Goal: Task Accomplishment & Management: Complete application form

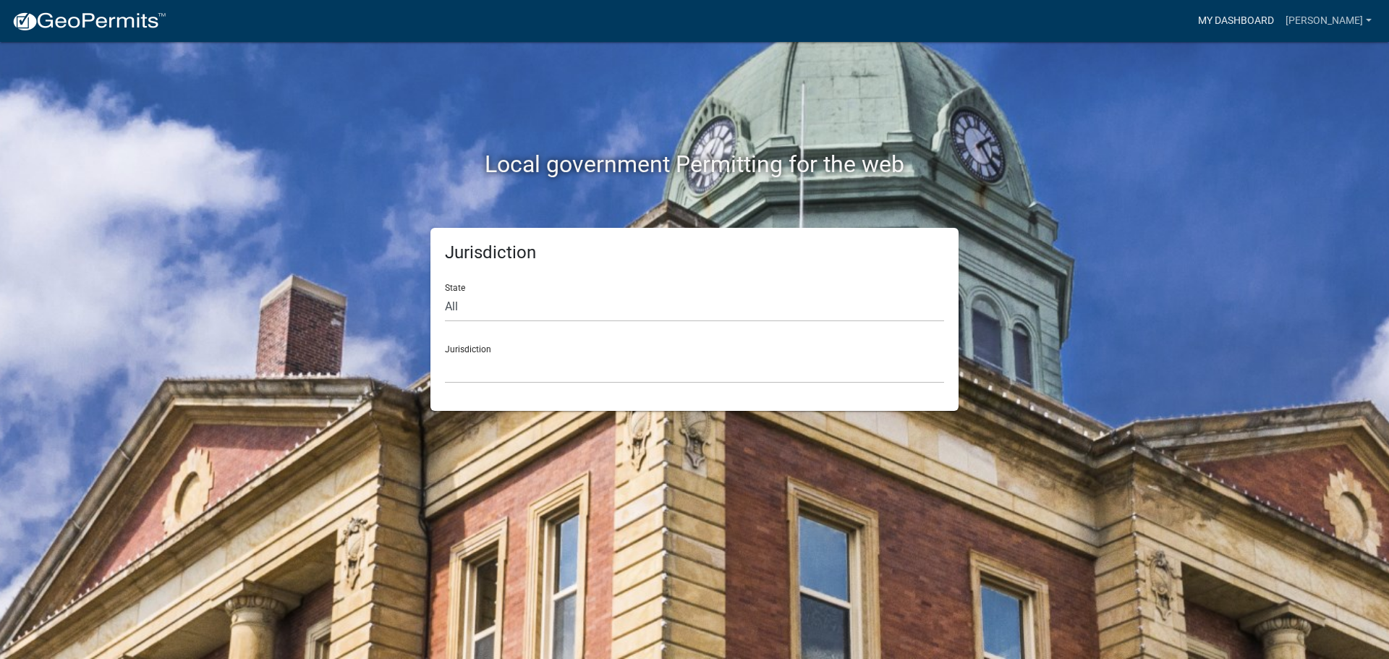
click at [1260, 33] on link "My Dashboard" at bounding box center [1236, 20] width 88 height 27
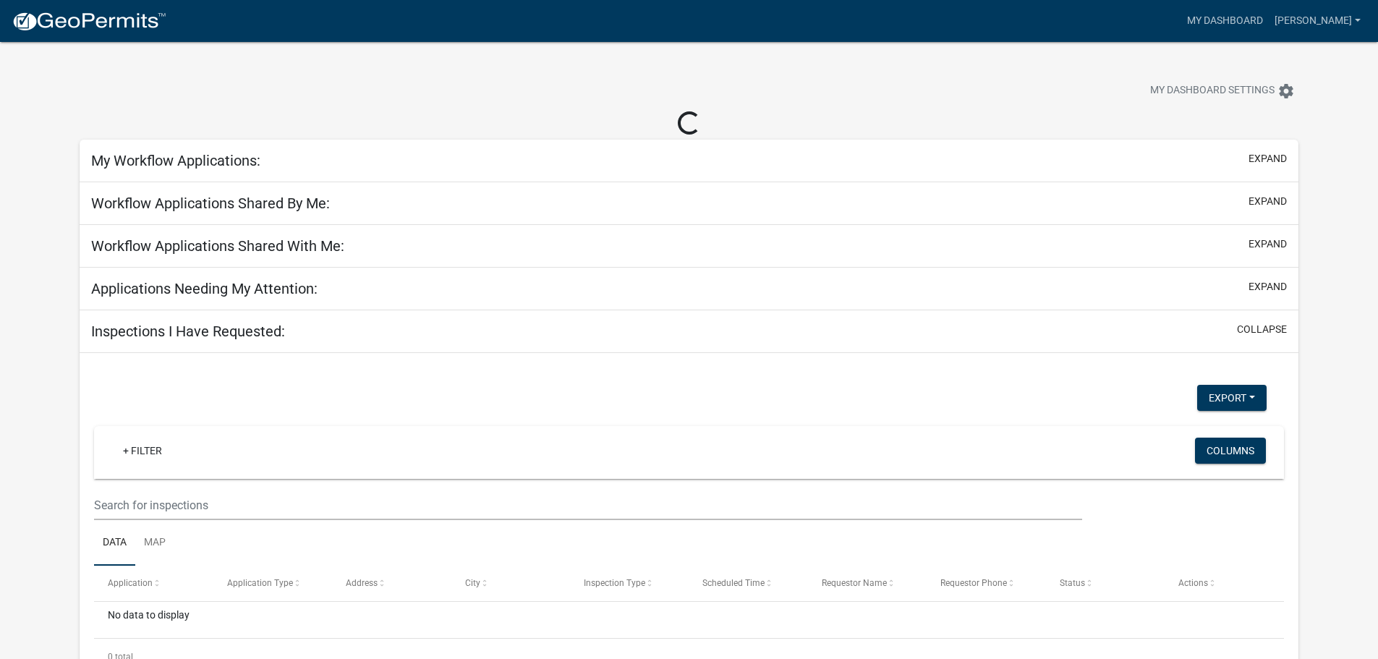
select select "2: 50"
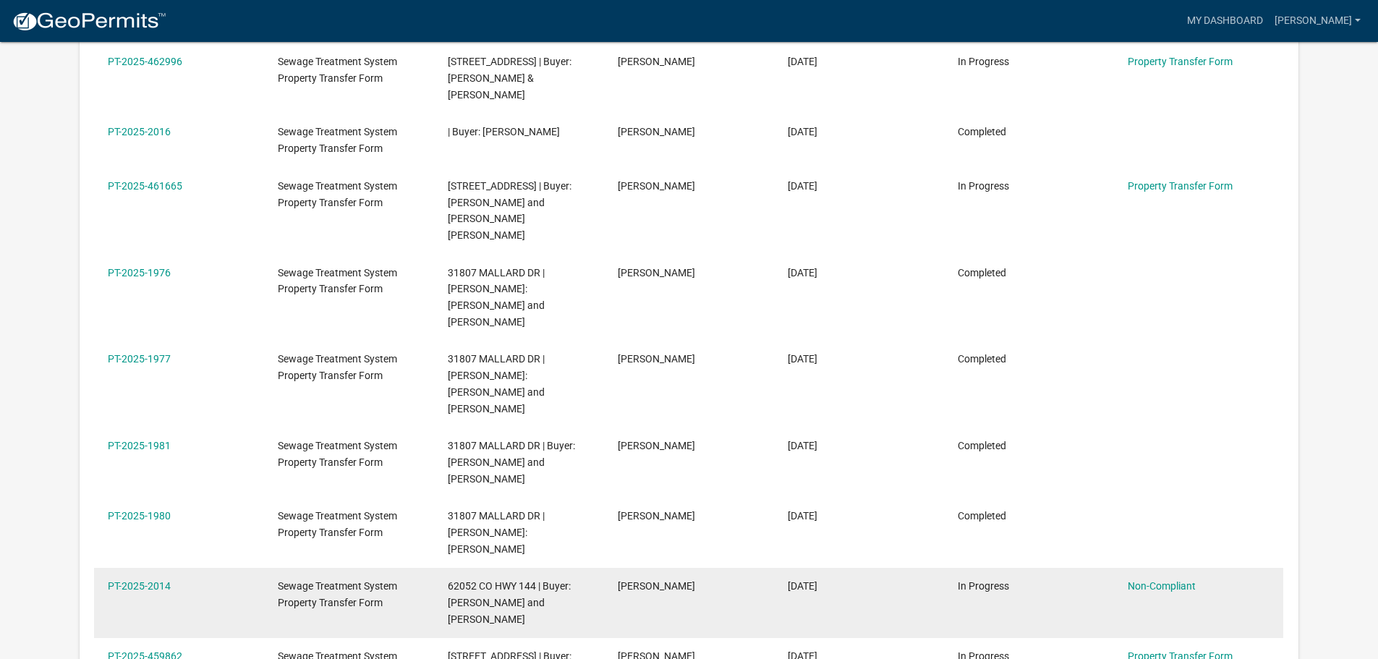
scroll to position [770, 0]
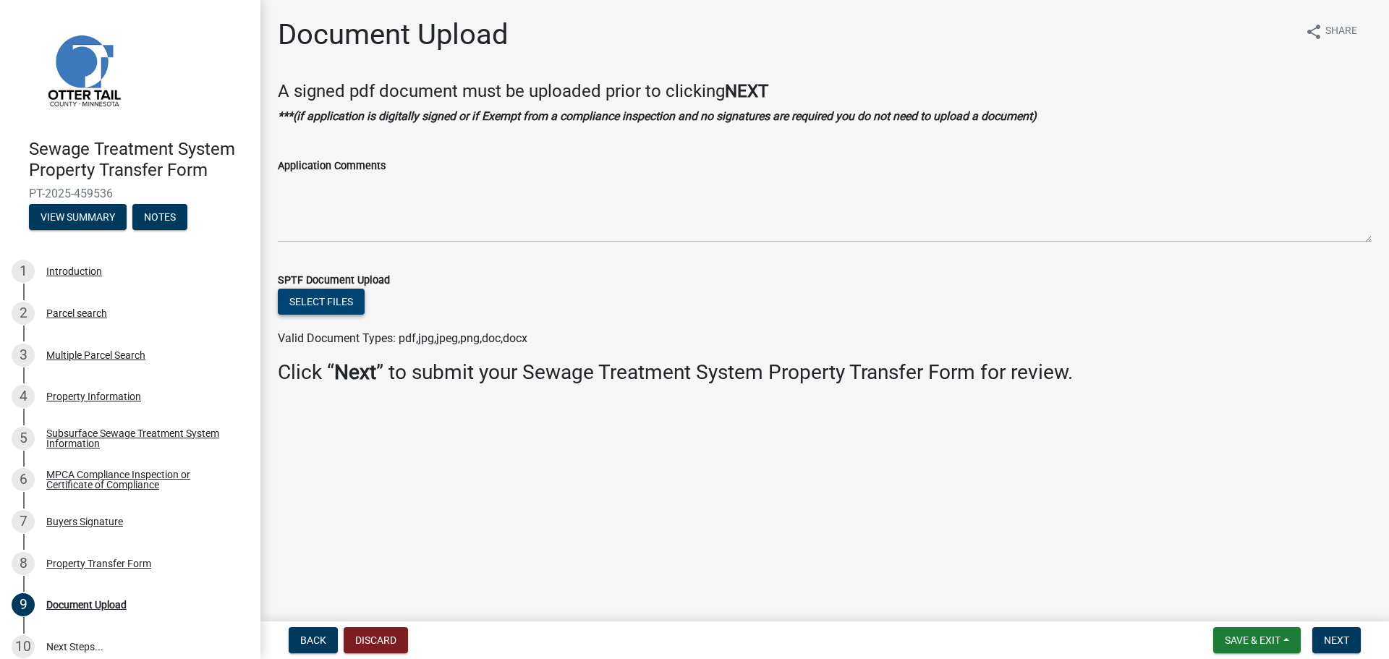
click at [315, 299] on button "Select files" at bounding box center [321, 302] width 87 height 26
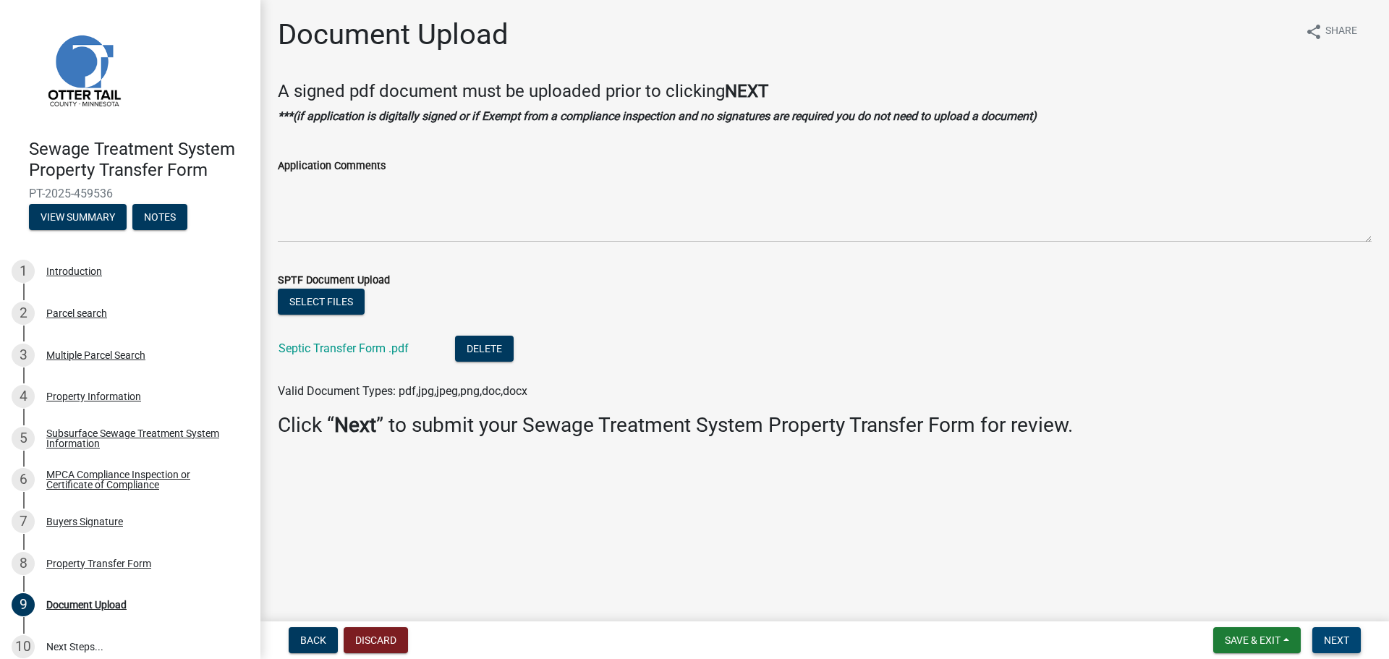
click at [1335, 641] on span "Next" at bounding box center [1336, 640] width 25 height 12
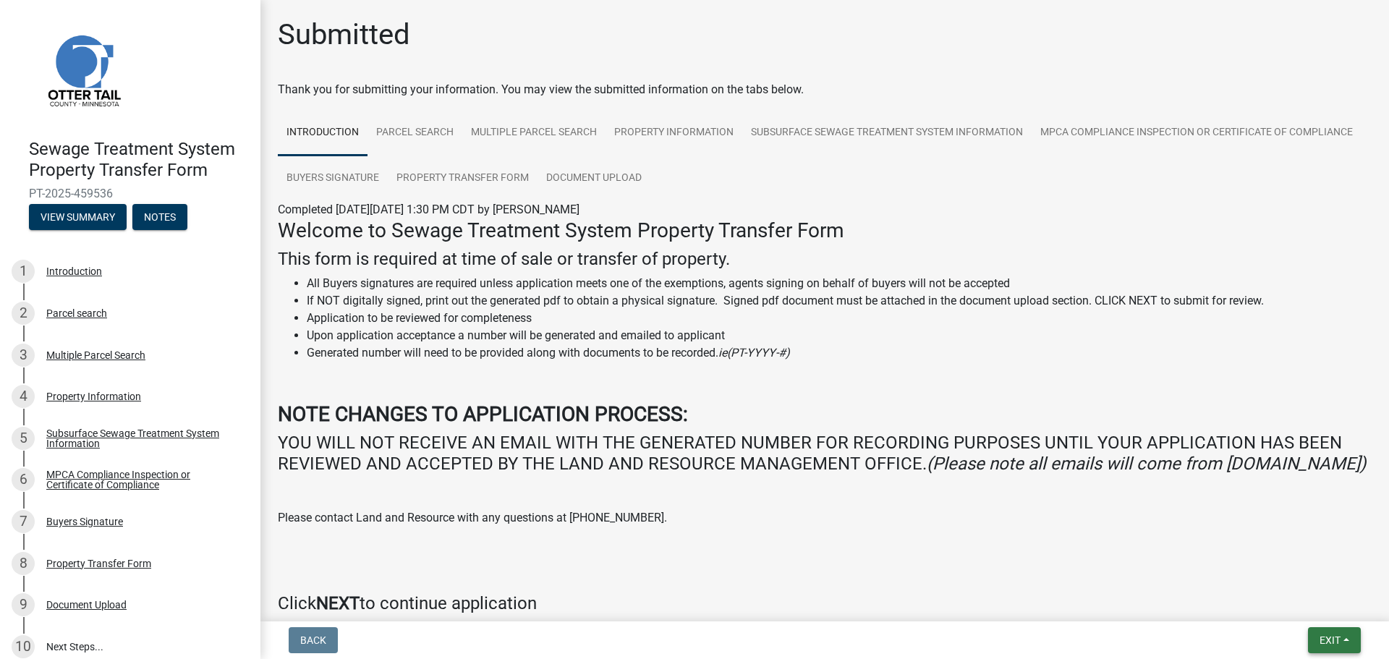
click at [1308, 632] on button "Exit" at bounding box center [1334, 640] width 53 height 26
click at [1298, 608] on button "Save & Exit" at bounding box center [1303, 602] width 116 height 35
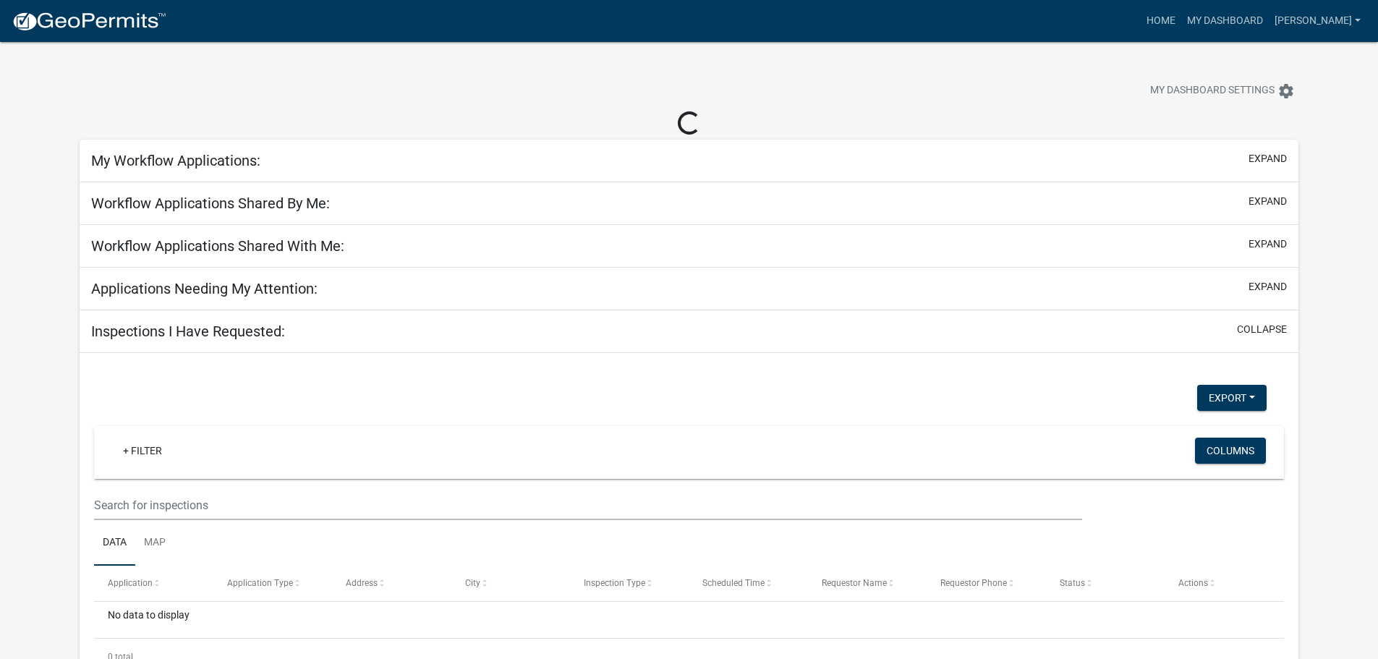
select select "2: 50"
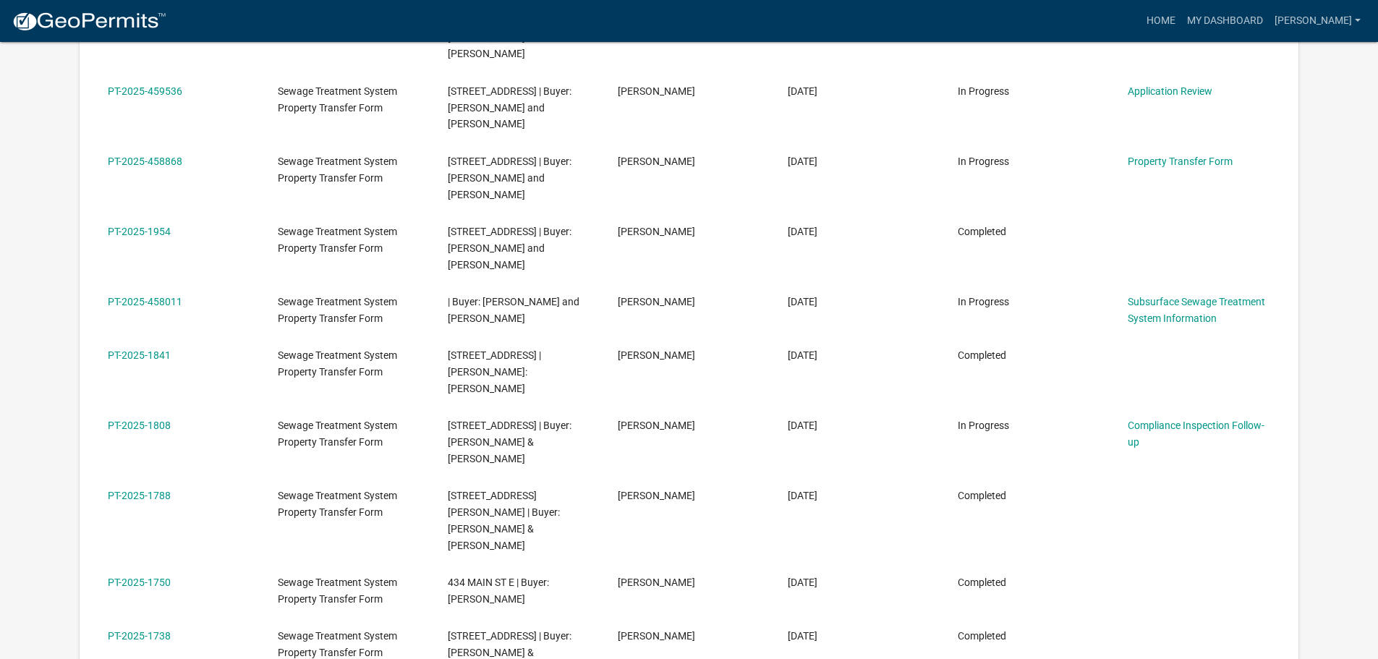
scroll to position [1349, 0]
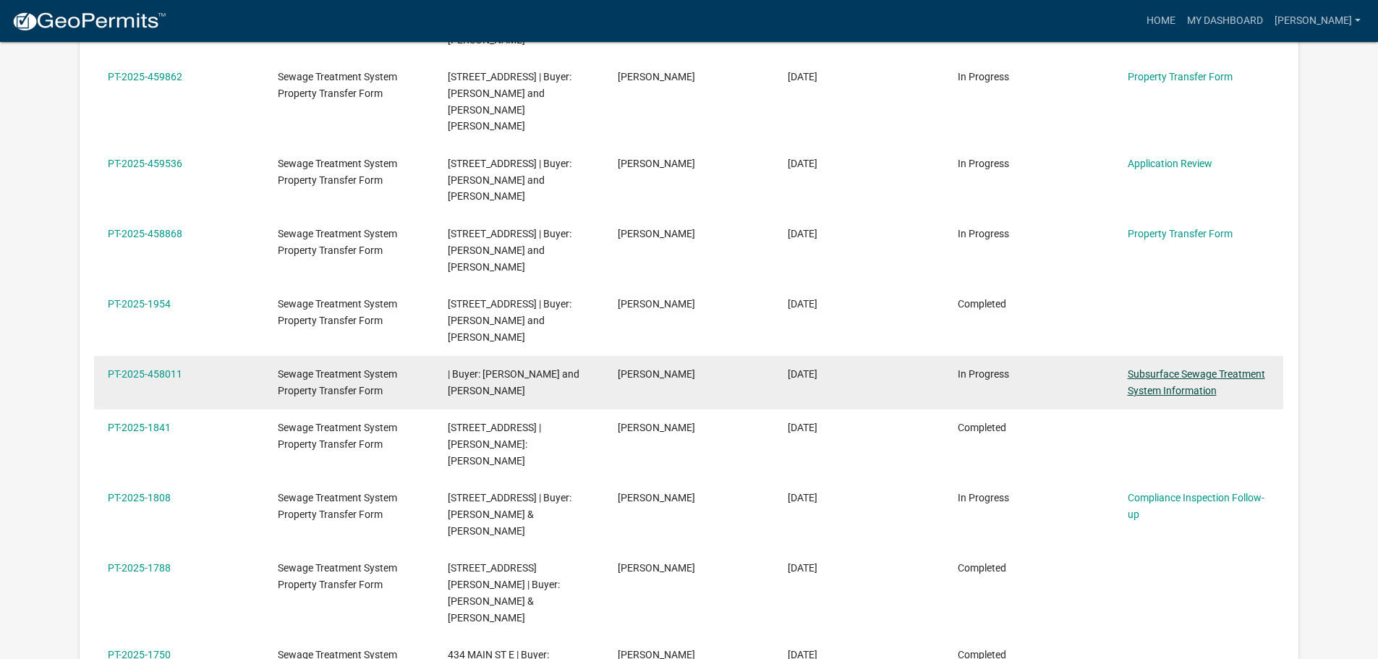
click at [1185, 368] on link "Subsurface Sewage Treatment System Information" at bounding box center [1196, 382] width 137 height 28
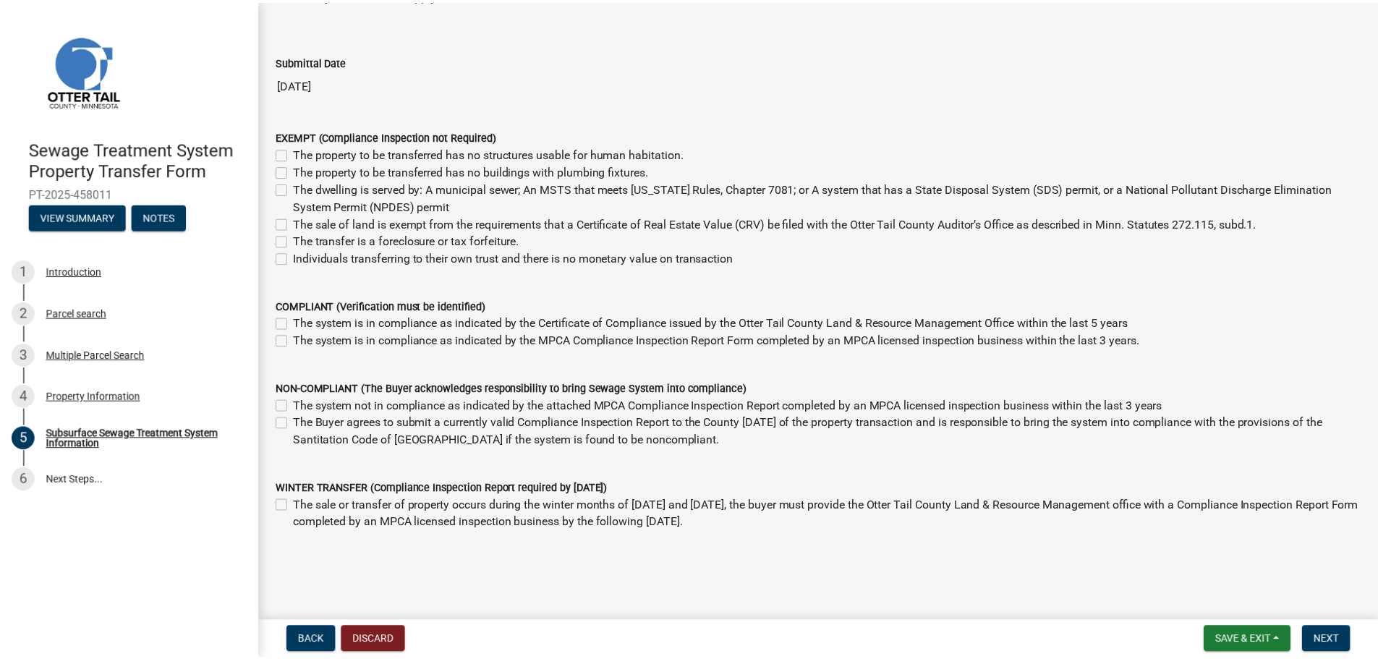
scroll to position [103, 0]
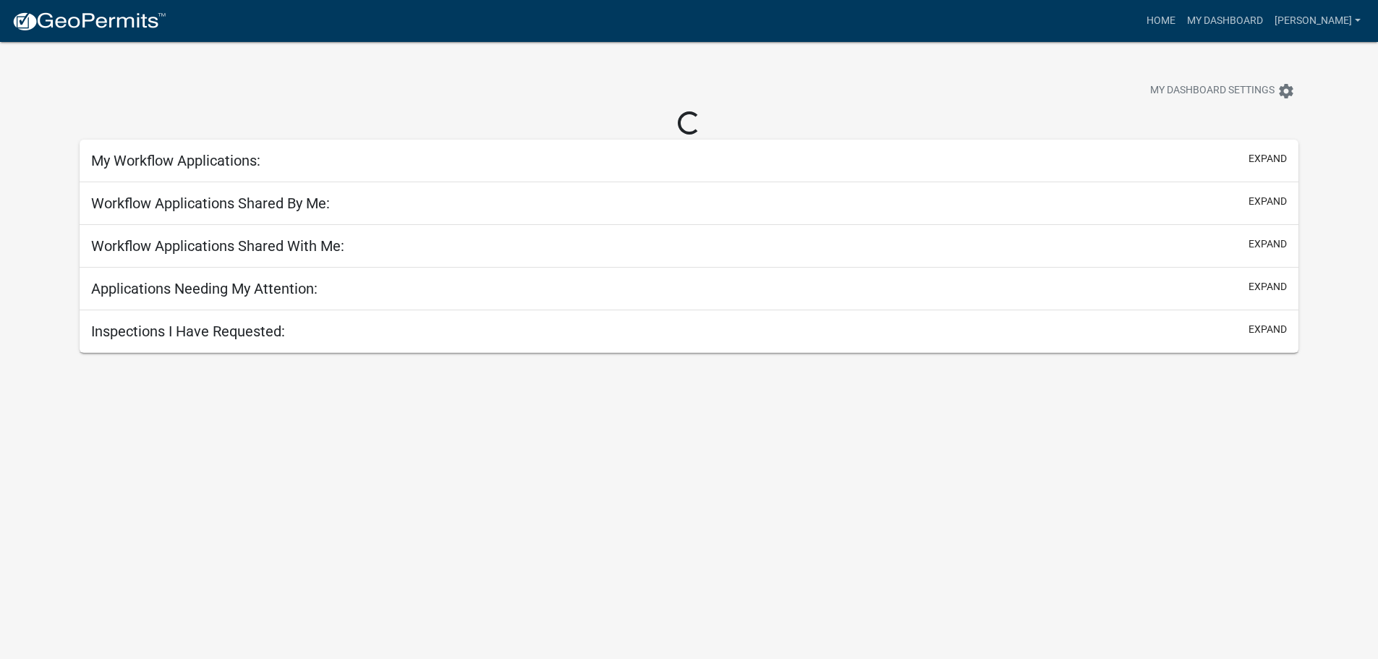
select select "2: 50"
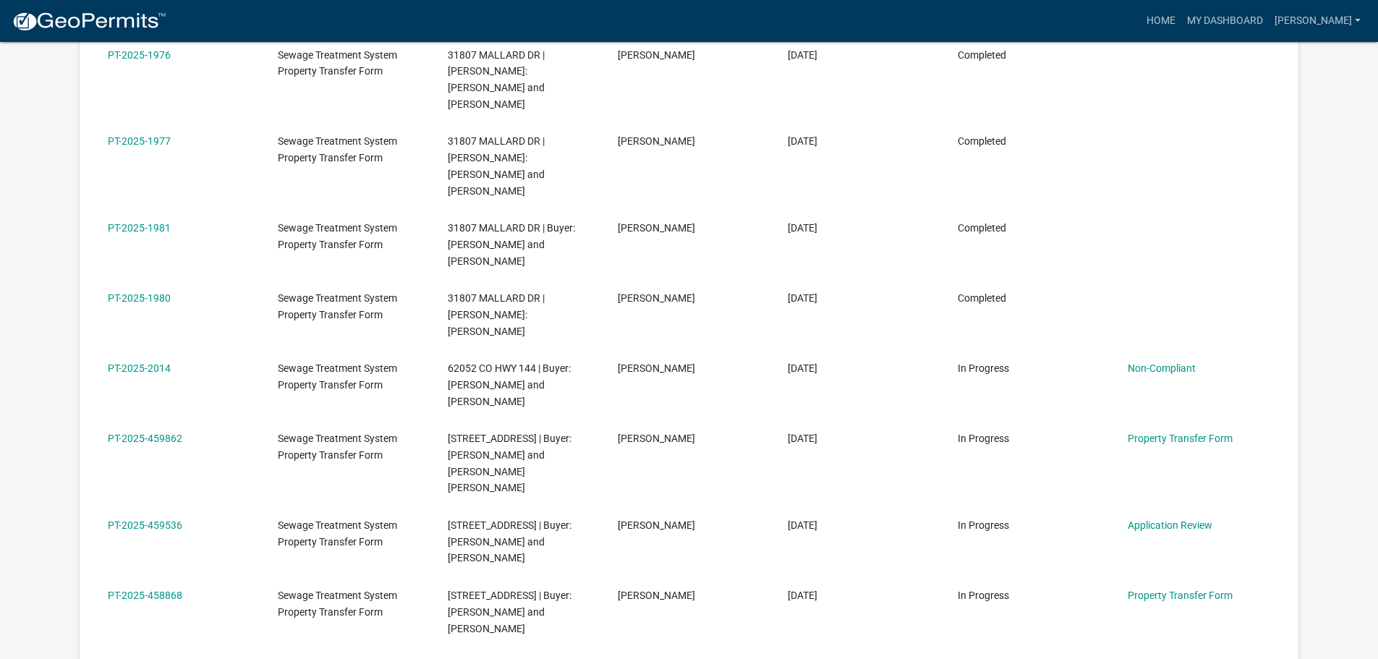
scroll to position [1013, 0]
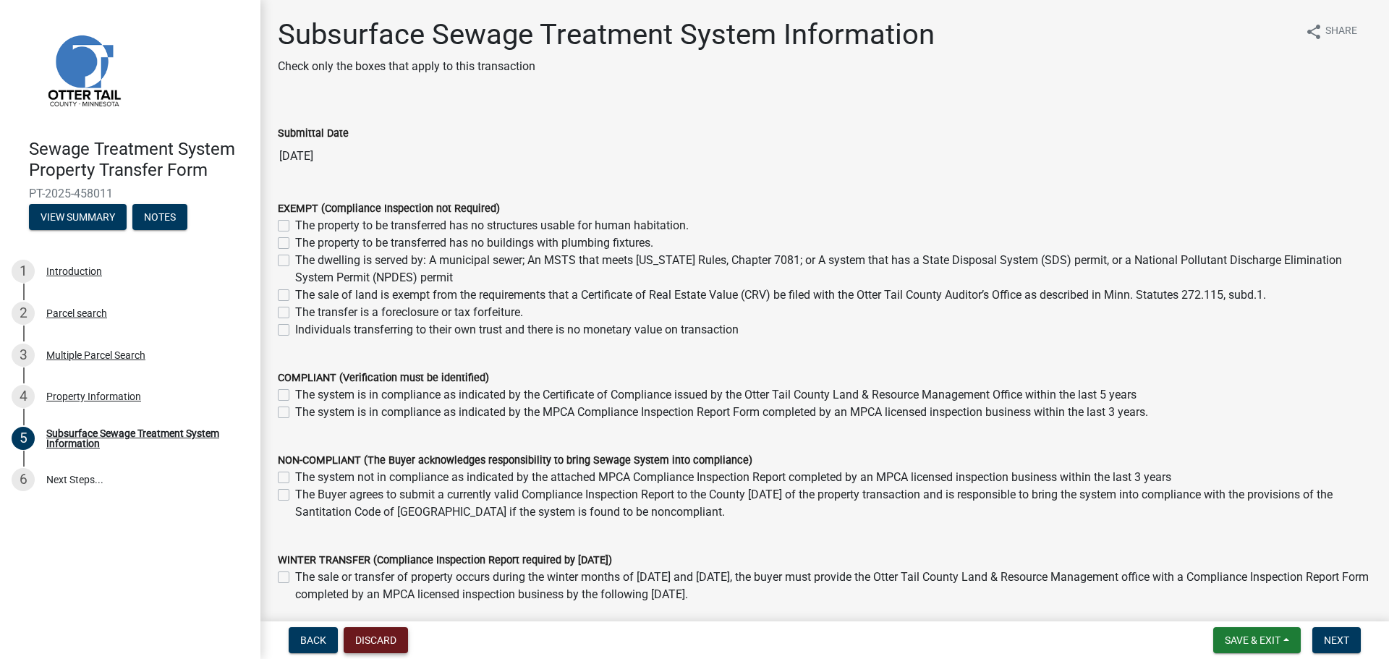
click at [372, 642] on button "Discard" at bounding box center [376, 640] width 64 height 26
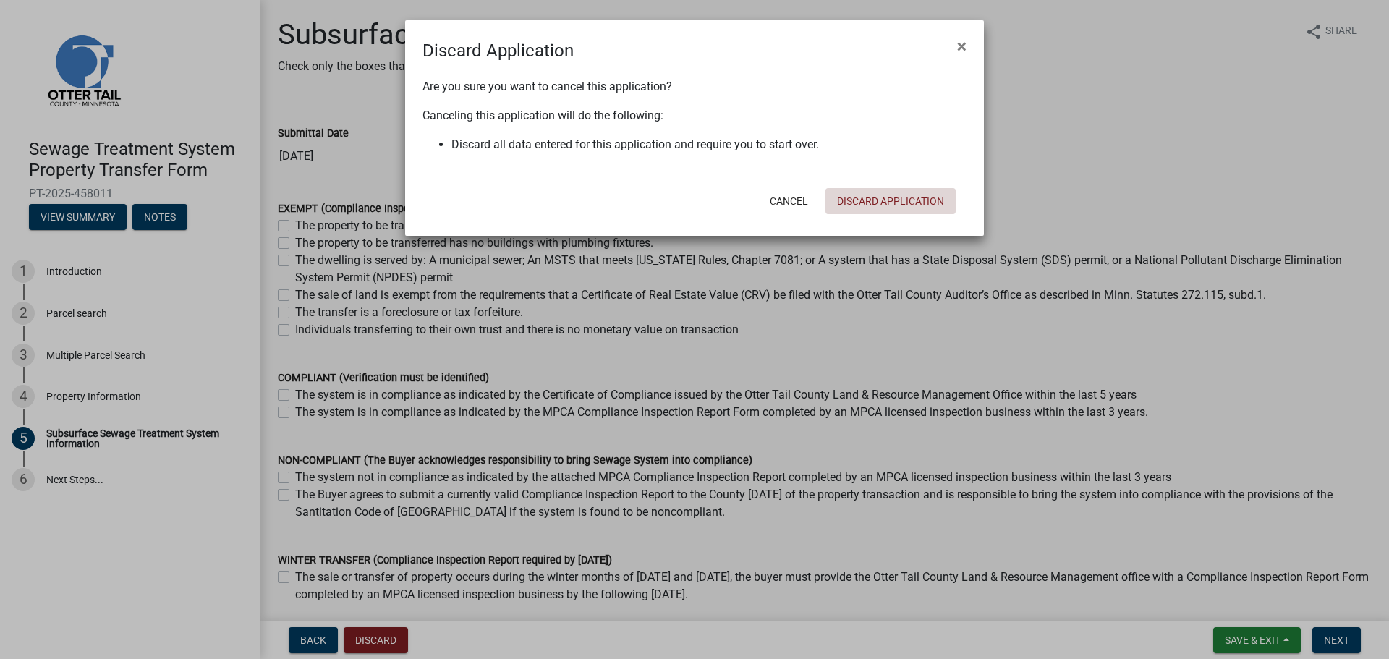
click at [859, 192] on button "Discard Application" at bounding box center [890, 201] width 130 height 26
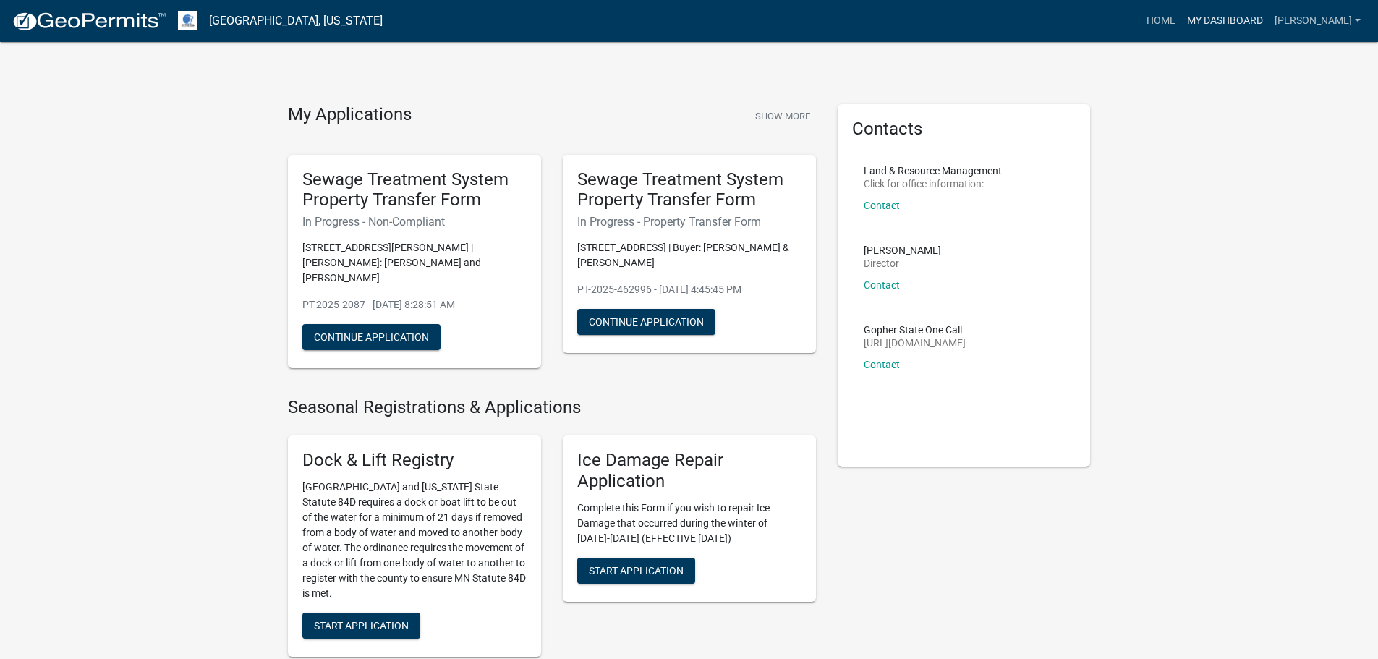
click at [1254, 21] on link "My Dashboard" at bounding box center [1225, 20] width 88 height 27
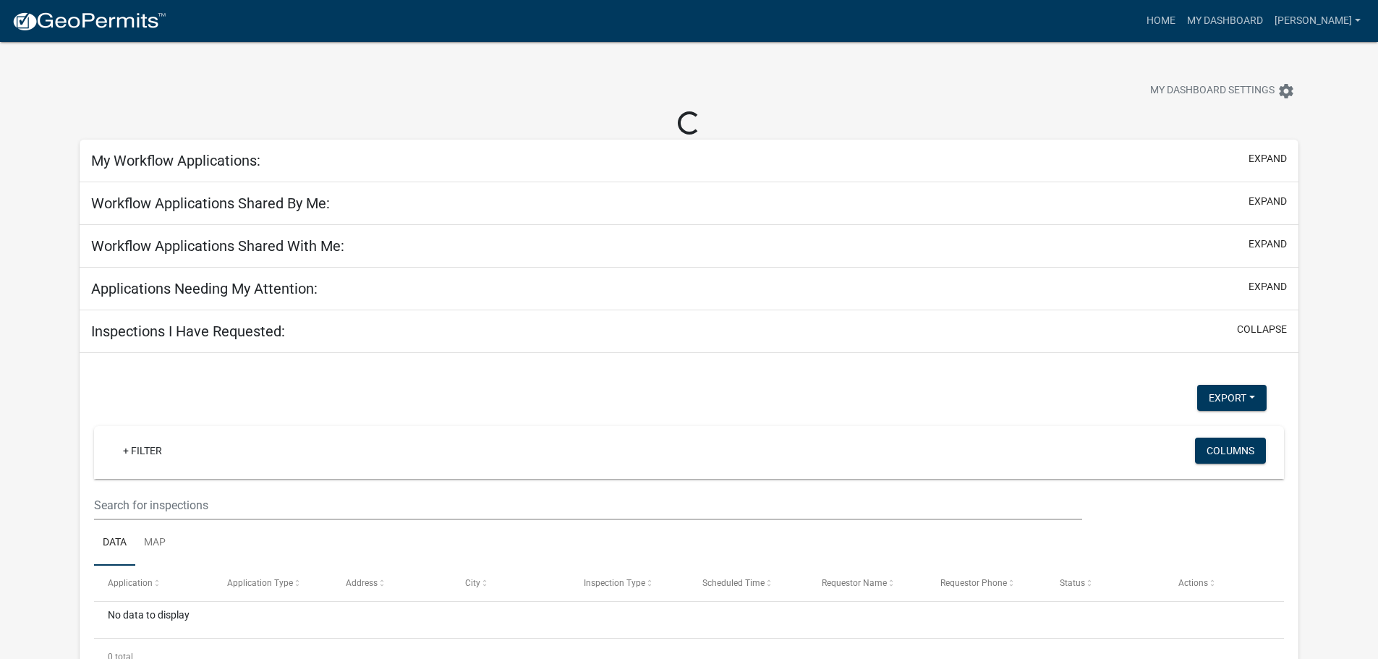
select select "2: 50"
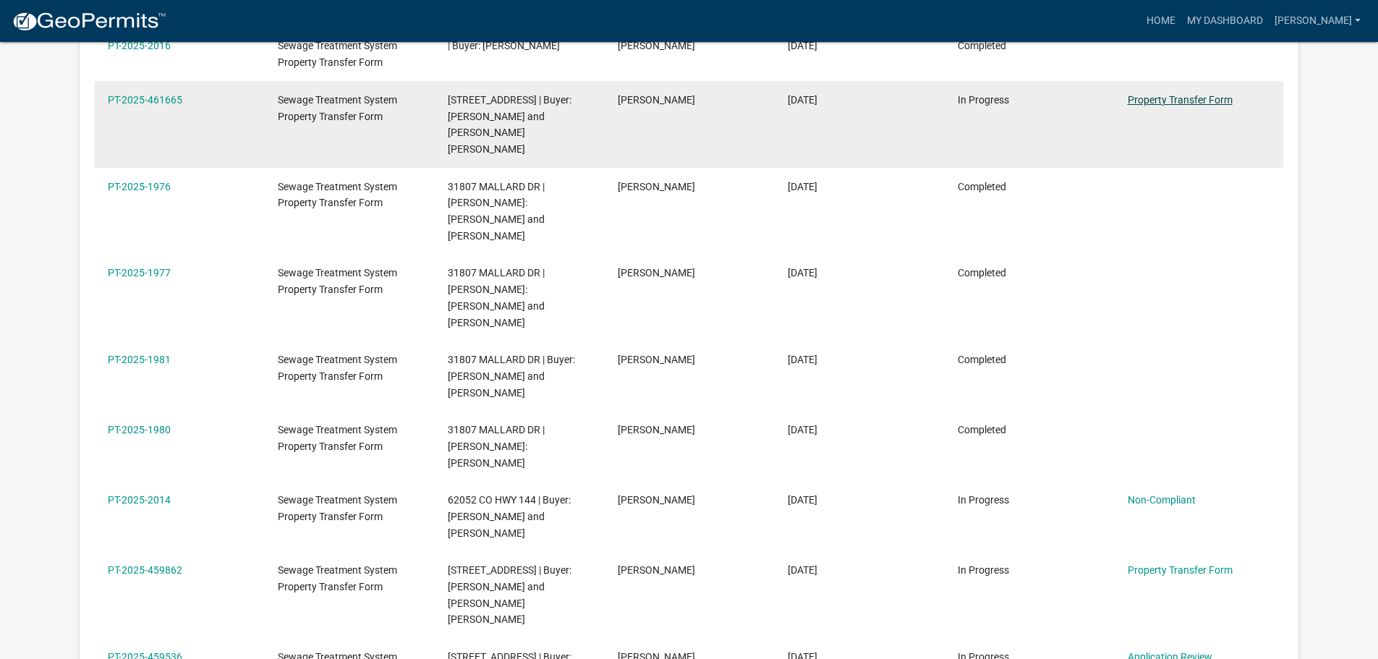
scroll to position [915, 0]
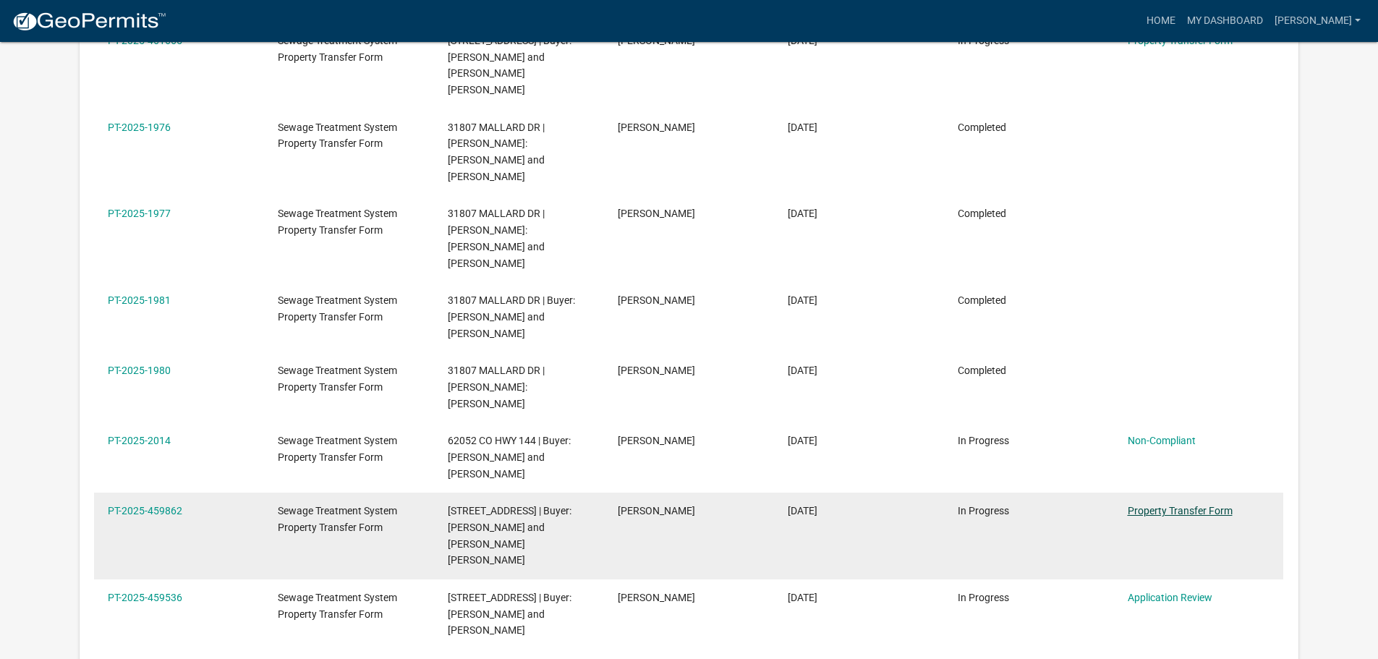
click at [1156, 505] on link "Property Transfer Form" at bounding box center [1180, 511] width 105 height 12
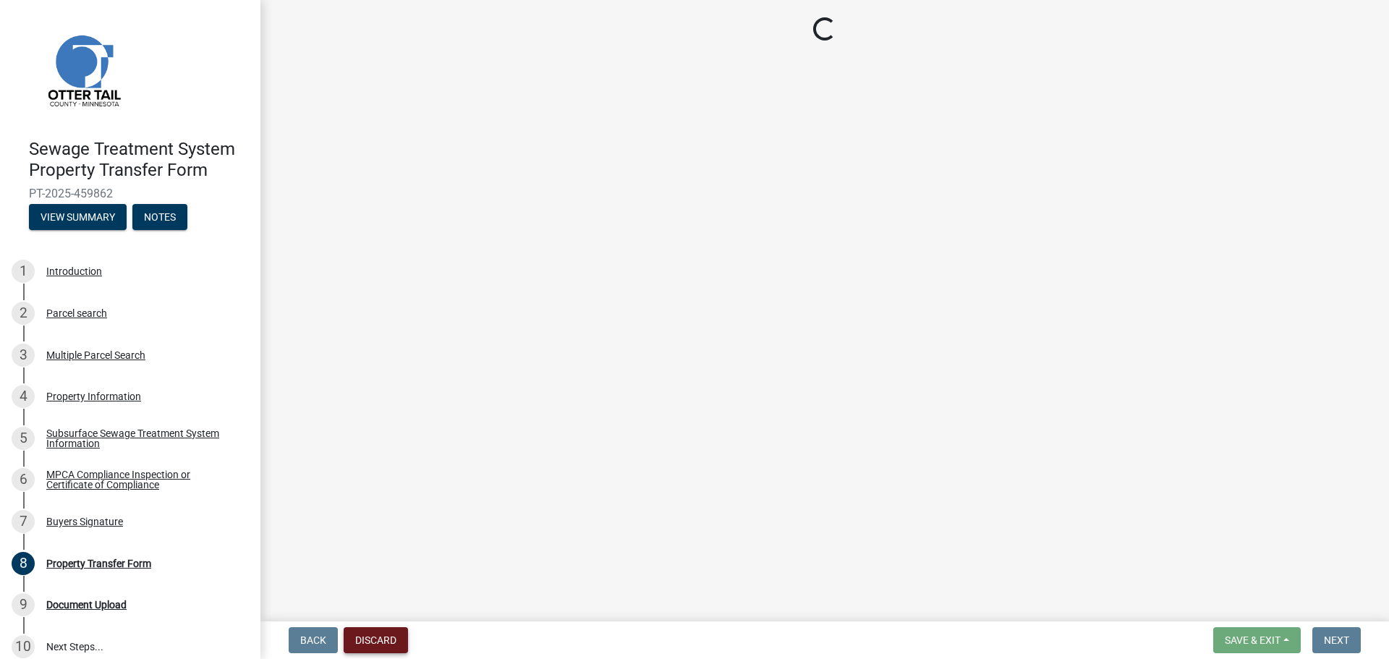
click at [377, 628] on button "Discard" at bounding box center [376, 640] width 64 height 26
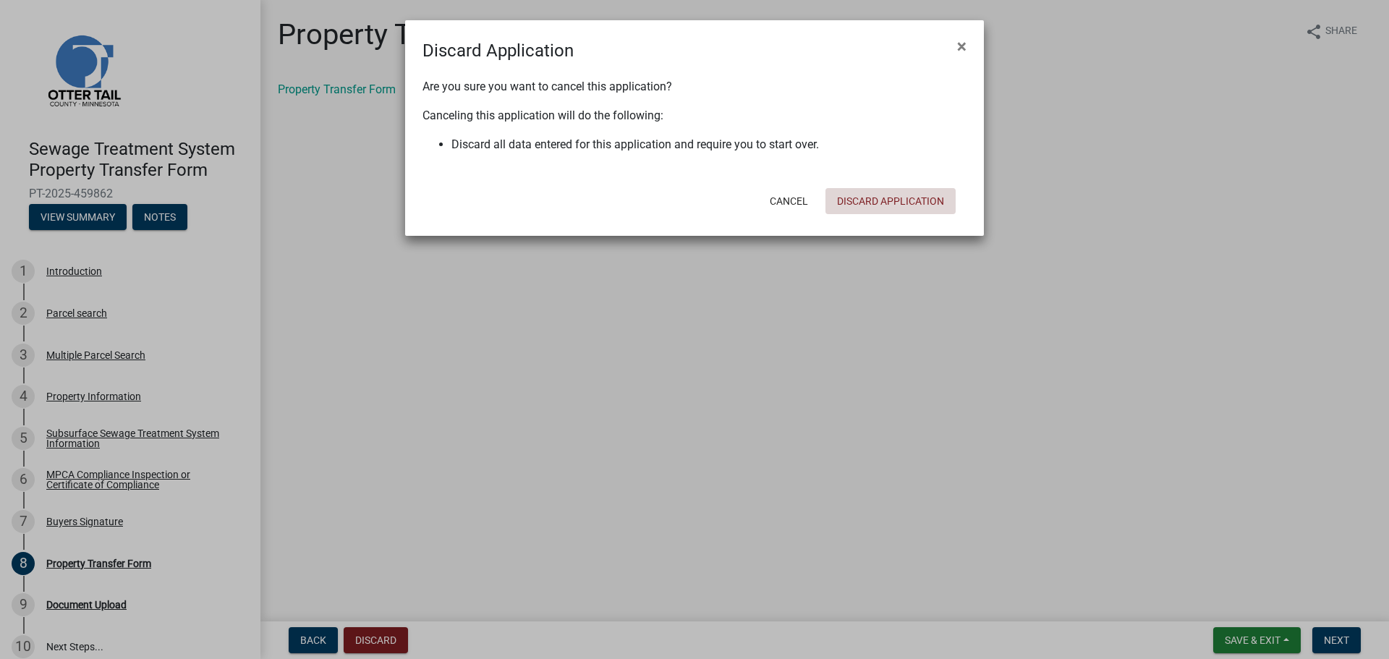
click at [884, 209] on button "Discard Application" at bounding box center [890, 201] width 130 height 26
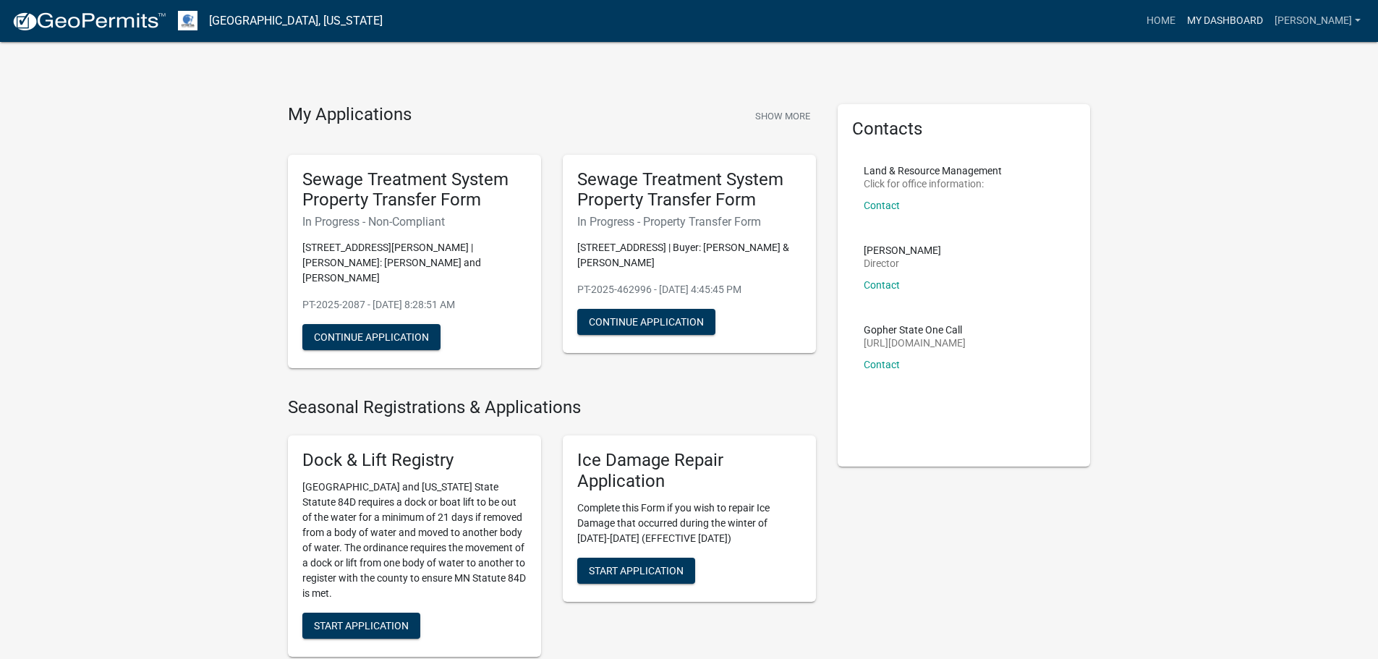
click at [1269, 20] on link "My Dashboard" at bounding box center [1225, 20] width 88 height 27
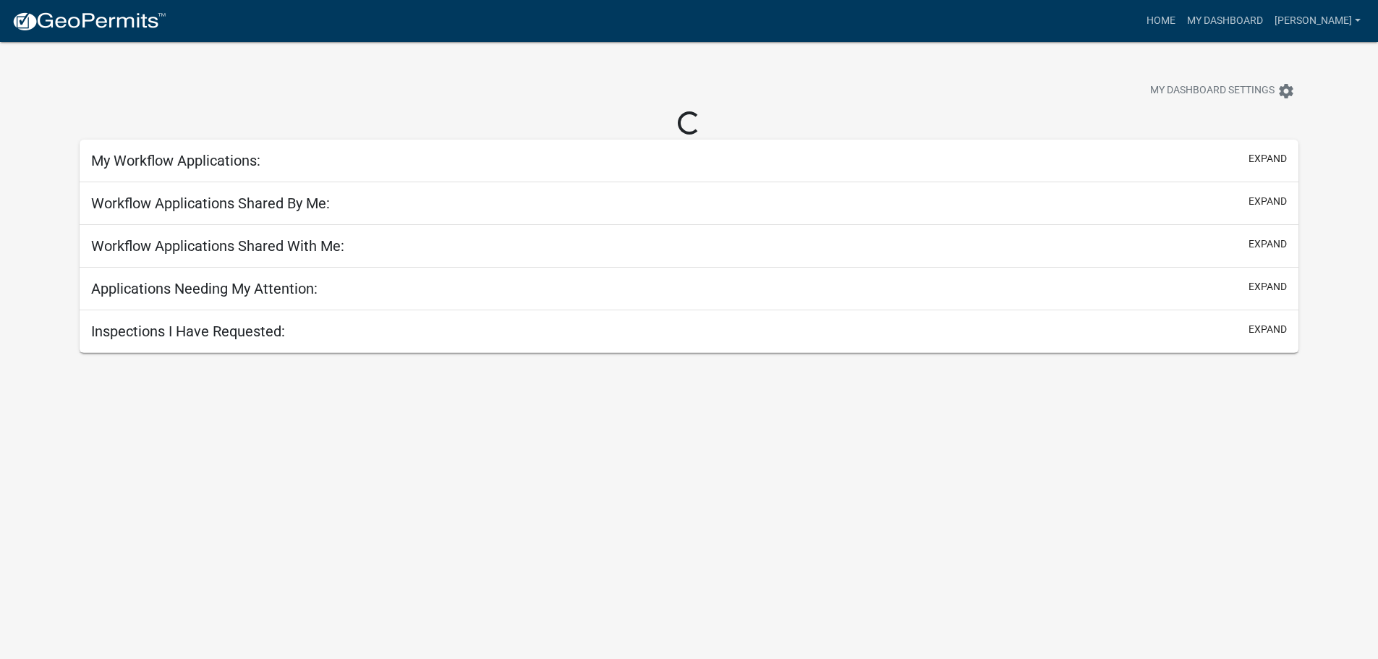
select select "2: 50"
